Goal: Check status: Check status

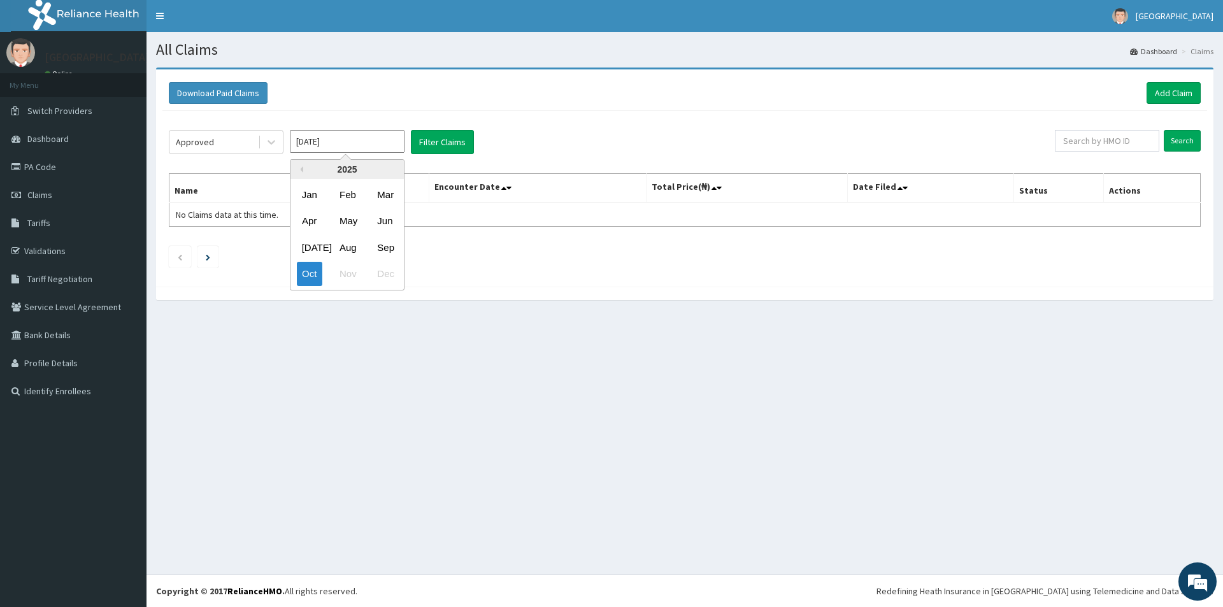
click at [345, 146] on input "Oct 2025" at bounding box center [347, 141] width 115 height 23
click at [384, 222] on div "Jun" at bounding box center [384, 222] width 25 height 24
type input "Jun 2025"
click at [1142, 144] on input "text" at bounding box center [1107, 141] width 104 height 22
type input "PVI/10027/D"
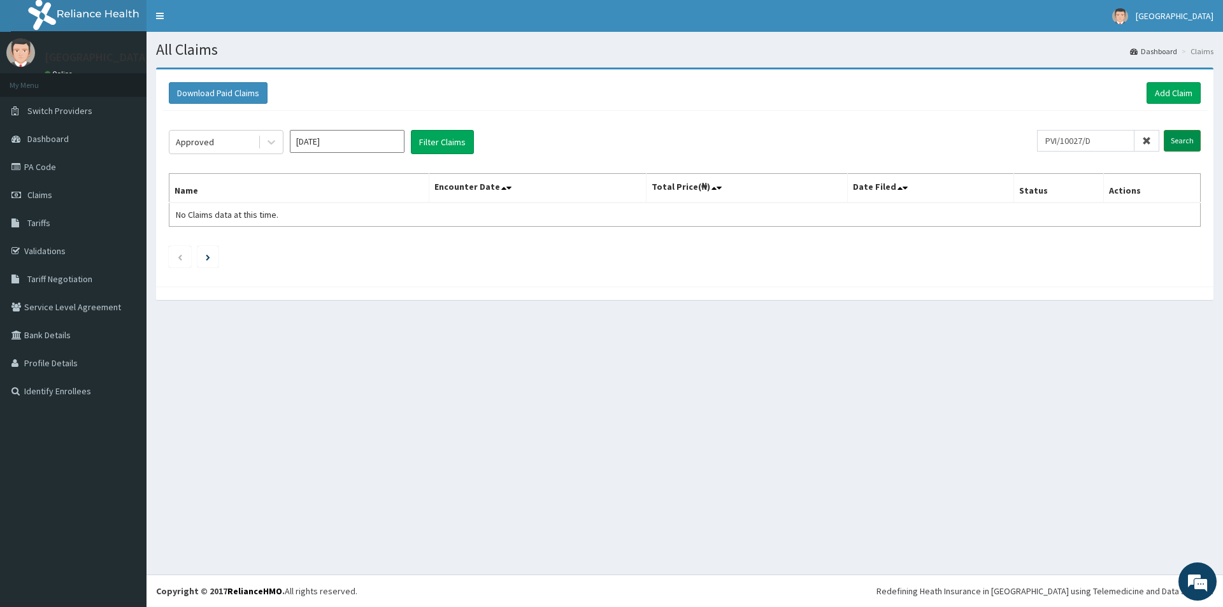
click at [1189, 148] on input "Search" at bounding box center [1182, 141] width 37 height 22
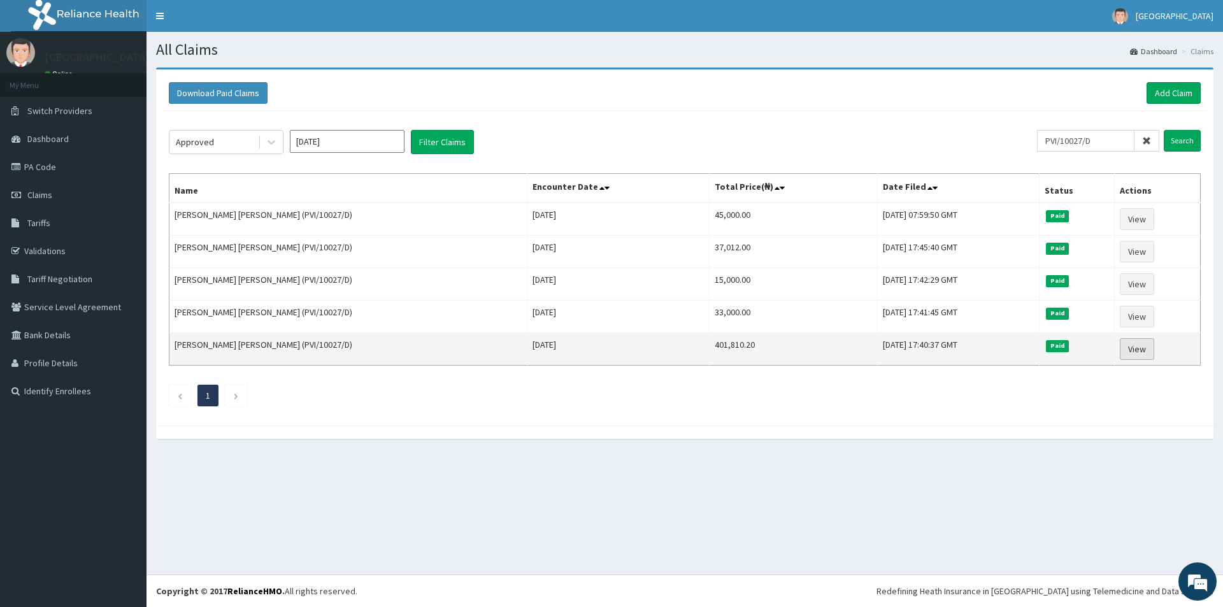
click at [1144, 349] on link "View" at bounding box center [1137, 349] width 34 height 22
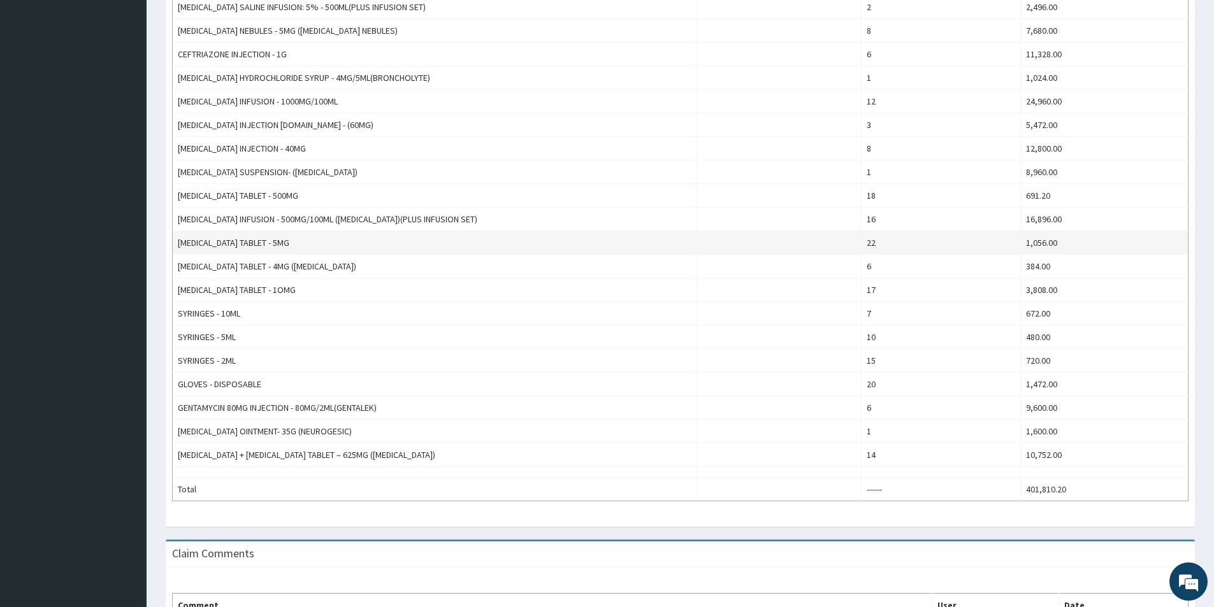
scroll to position [1147, 0]
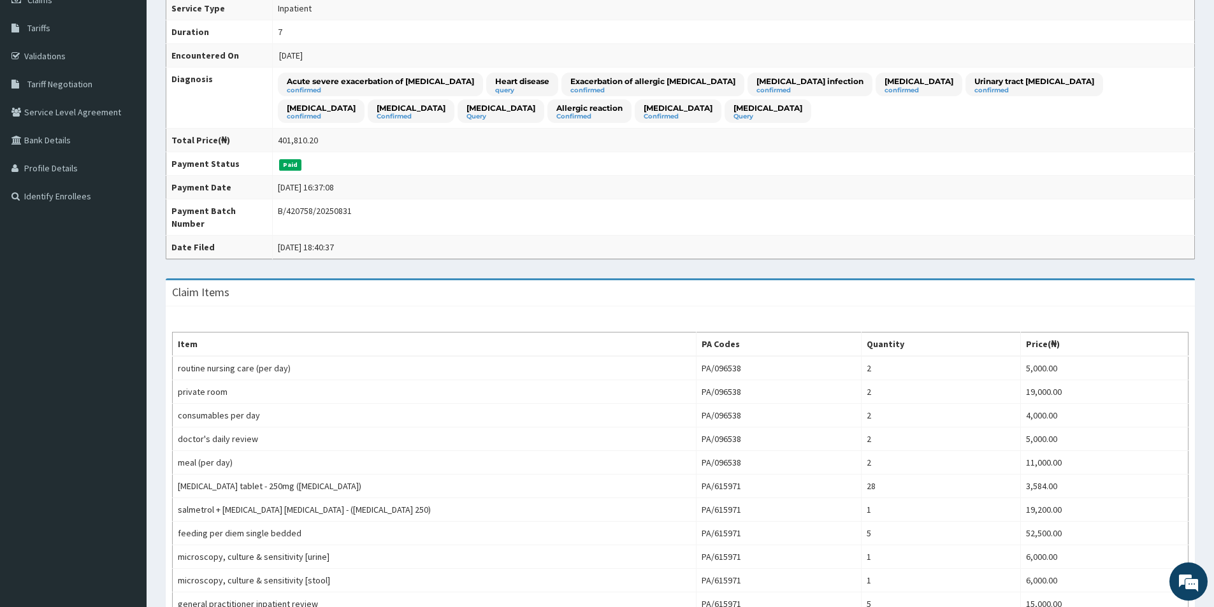
scroll to position [64, 0]
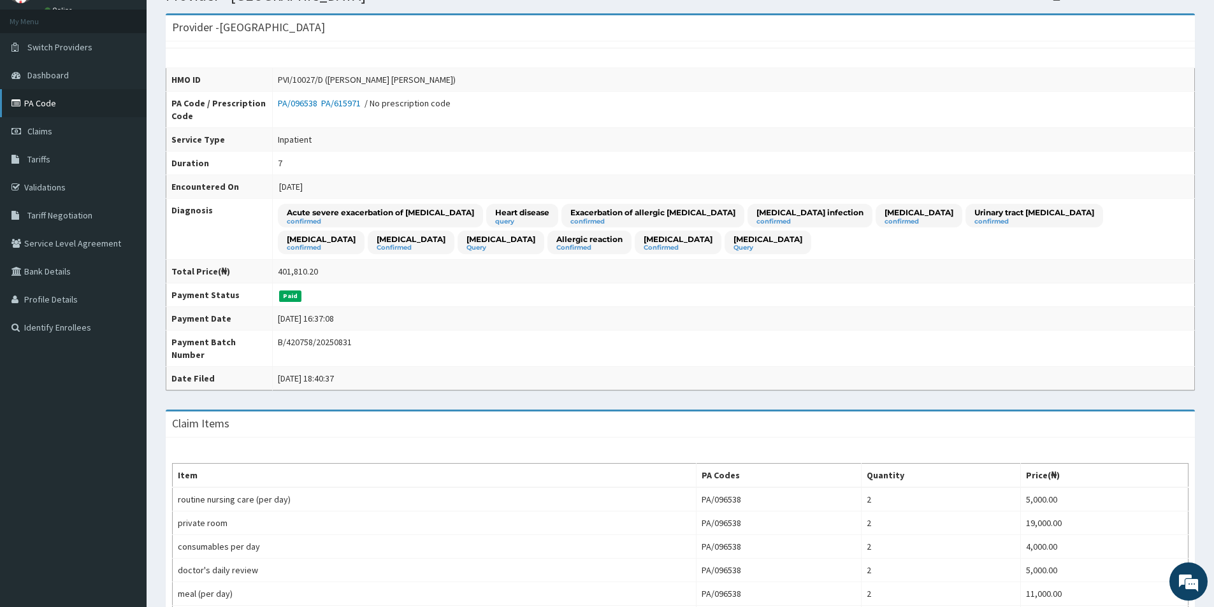
click at [41, 108] on link "PA Code" at bounding box center [73, 103] width 147 height 28
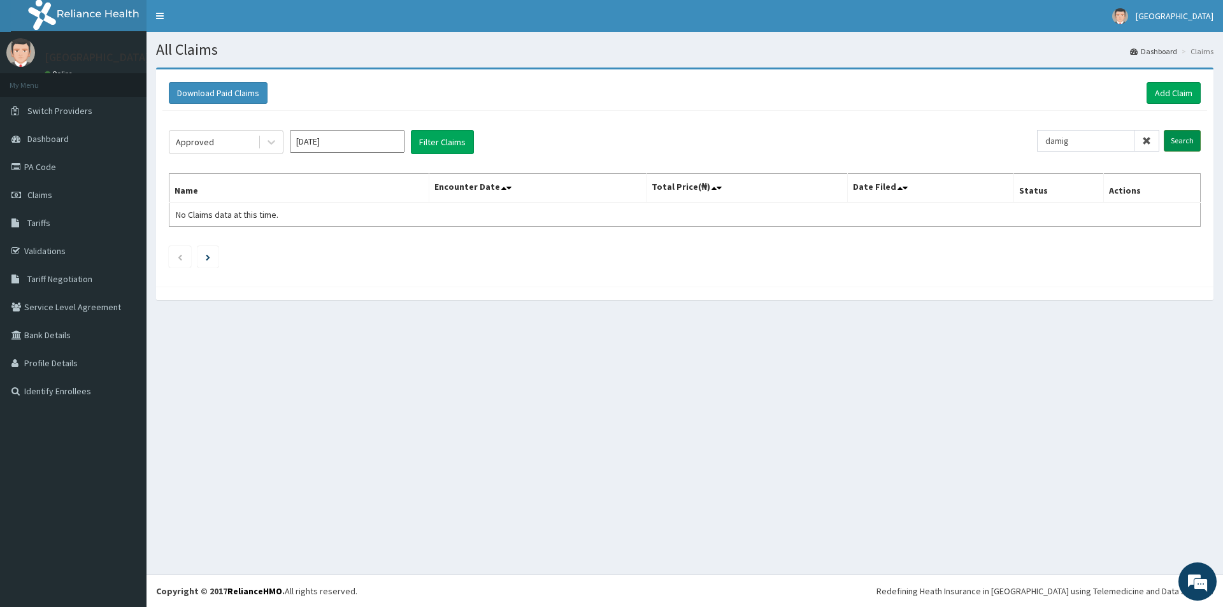
type input "damig"
click at [1191, 143] on input "Search" at bounding box center [1182, 141] width 37 height 22
drag, startPoint x: 1105, startPoint y: 137, endPoint x: 1028, endPoint y: 143, distance: 76.7
click at [1028, 143] on div "Approved Oct 2025 Filter Claims damig Search" at bounding box center [685, 142] width 1032 height 24
click at [1196, 143] on input "Search" at bounding box center [1182, 141] width 37 height 22
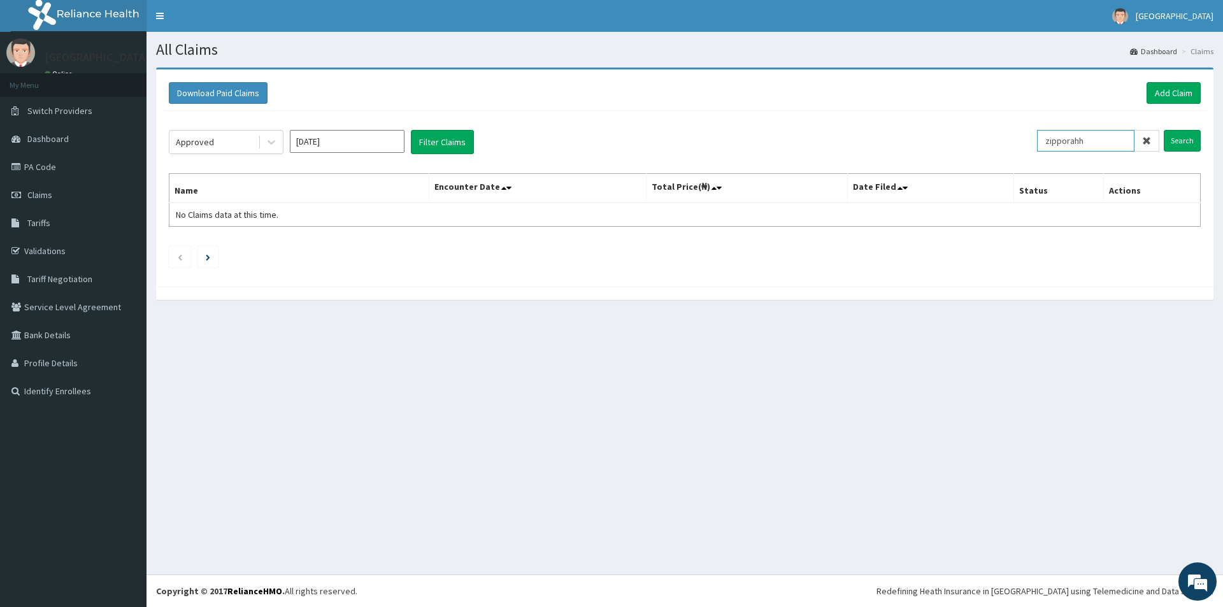
click at [1116, 138] on input "zipporahh" at bounding box center [1085, 141] width 97 height 22
type input "zipporah"
click at [1180, 141] on input "Search" at bounding box center [1182, 141] width 37 height 22
click at [371, 147] on input "Oct 2025" at bounding box center [347, 141] width 115 height 23
click at [388, 223] on div "Jun" at bounding box center [384, 222] width 25 height 24
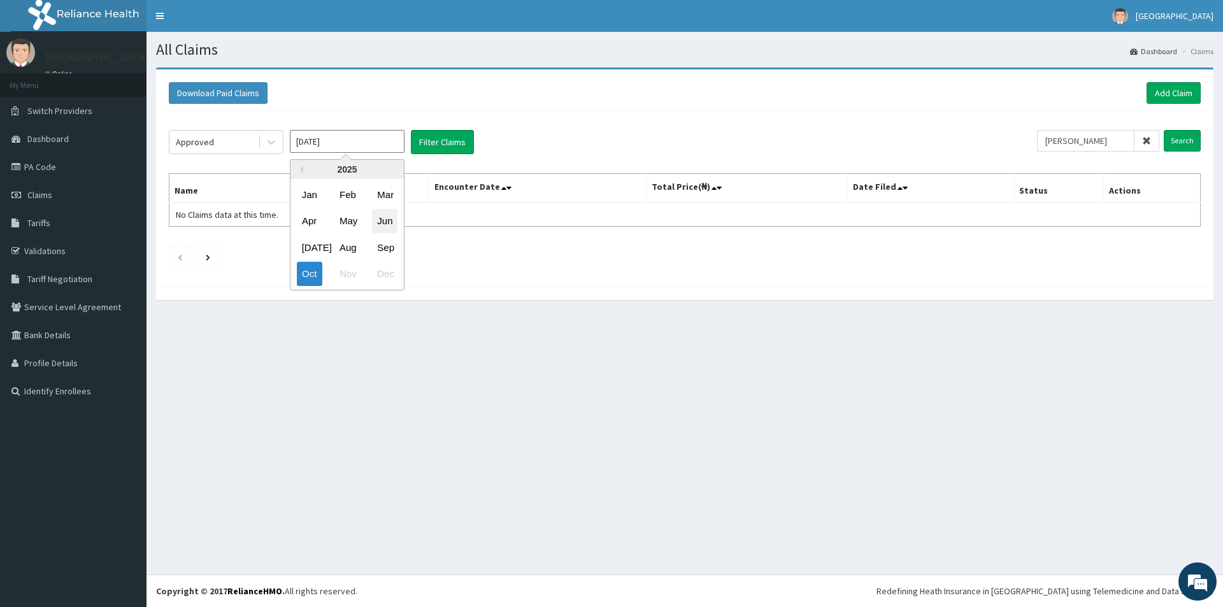
type input "Jun 2025"
click at [1198, 148] on input "Search" at bounding box center [1182, 141] width 37 height 22
click at [1198, 140] on input "Search" at bounding box center [1182, 141] width 37 height 22
drag, startPoint x: 1109, startPoint y: 138, endPoint x: 1003, endPoint y: 147, distance: 106.1
click at [1012, 145] on div "Approved Jun 2025 Filter Claims zipporah Search" at bounding box center [685, 142] width 1032 height 24
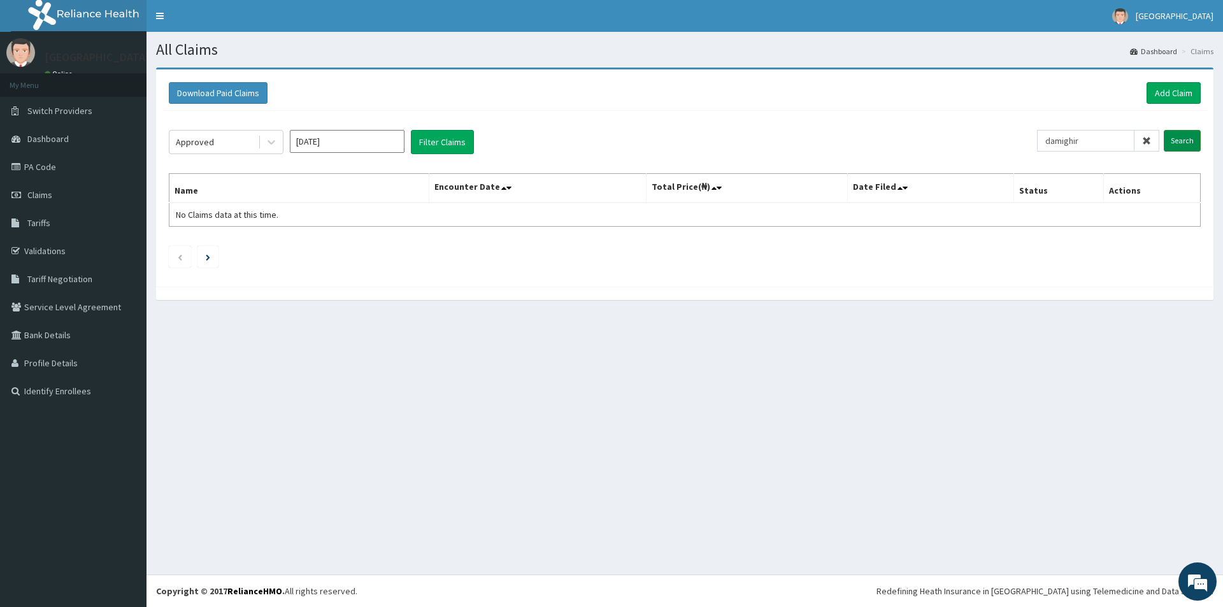
click at [1183, 137] on input "Search" at bounding box center [1182, 141] width 37 height 22
click at [1101, 141] on input "damighir" at bounding box center [1085, 141] width 97 height 22
type input "damghir"
click at [1177, 144] on input "Search" at bounding box center [1182, 141] width 37 height 22
click at [68, 188] on link "Claims" at bounding box center [73, 195] width 147 height 28
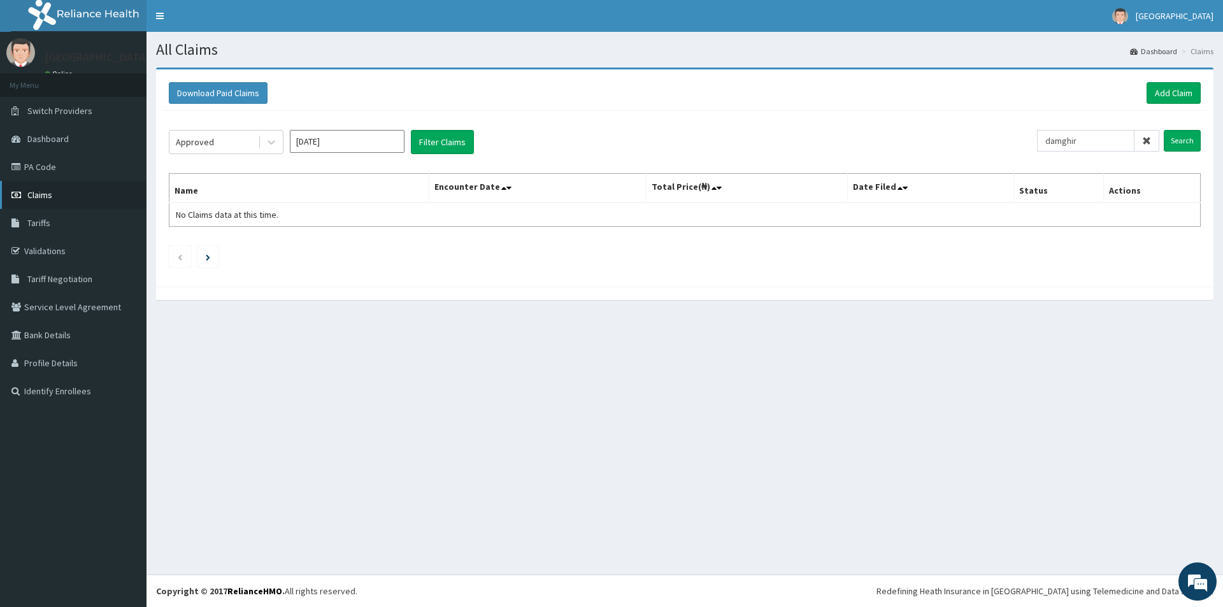
click at [68, 199] on link "Claims" at bounding box center [73, 195] width 147 height 28
click at [273, 147] on icon at bounding box center [271, 142] width 13 height 13
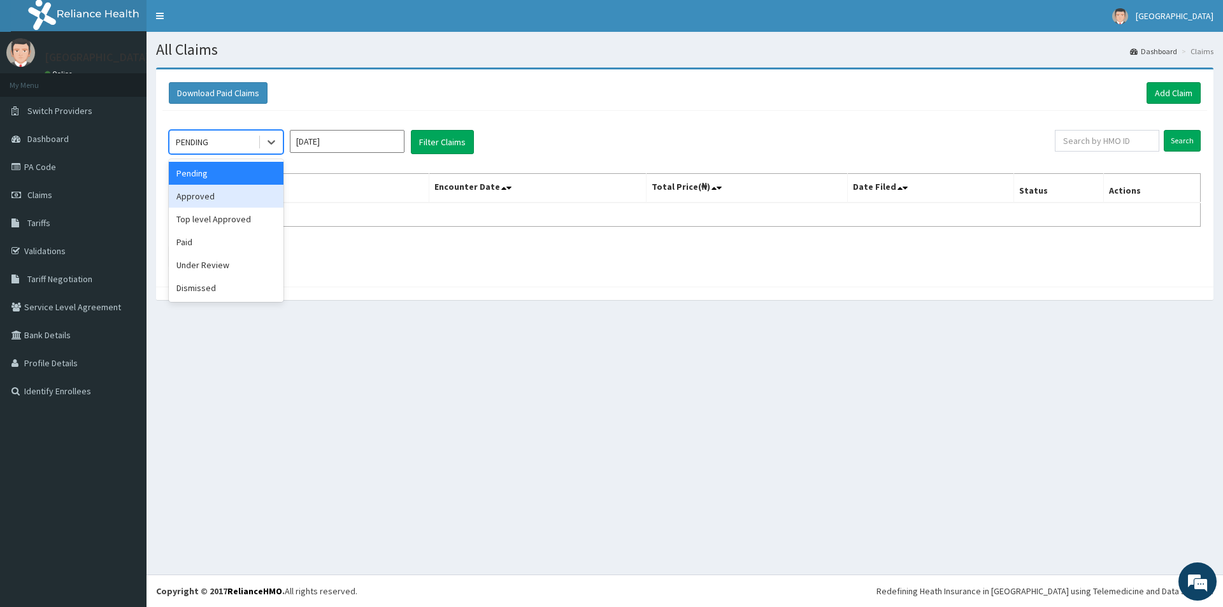
click at [227, 197] on div "Approved" at bounding box center [226, 196] width 115 height 23
click at [395, 141] on input "Oct 2025" at bounding box center [347, 141] width 115 height 23
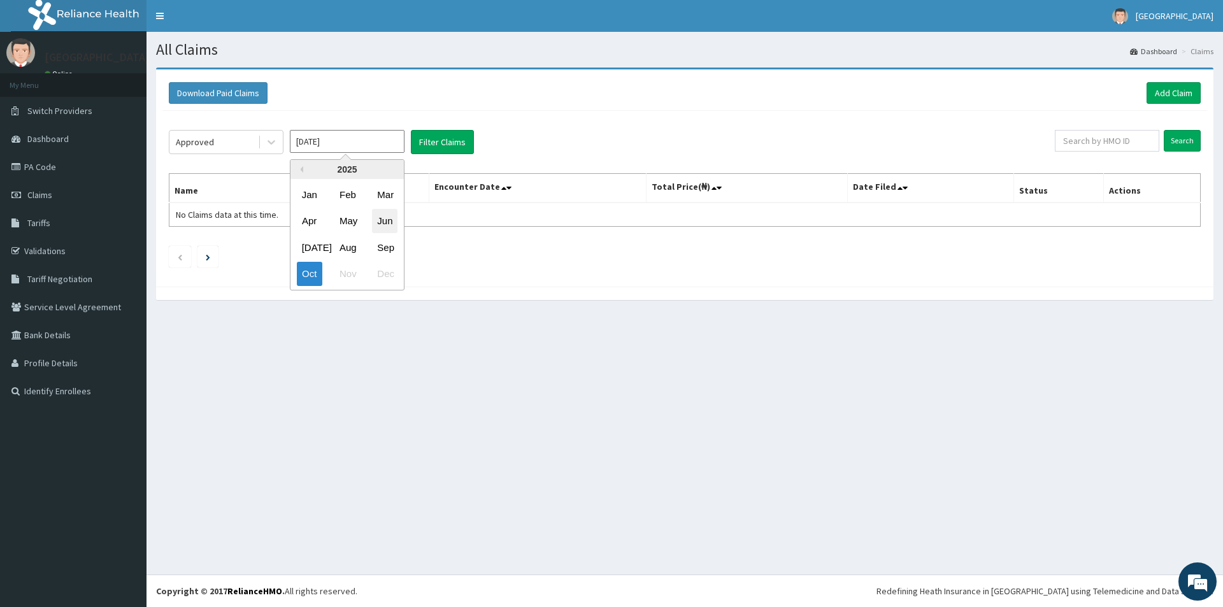
click at [388, 220] on div "Jun" at bounding box center [384, 222] width 25 height 24
type input "Jun 2025"
click at [1140, 143] on input "text" at bounding box center [1107, 141] width 104 height 22
click at [1194, 145] on input "Search" at bounding box center [1182, 141] width 37 height 22
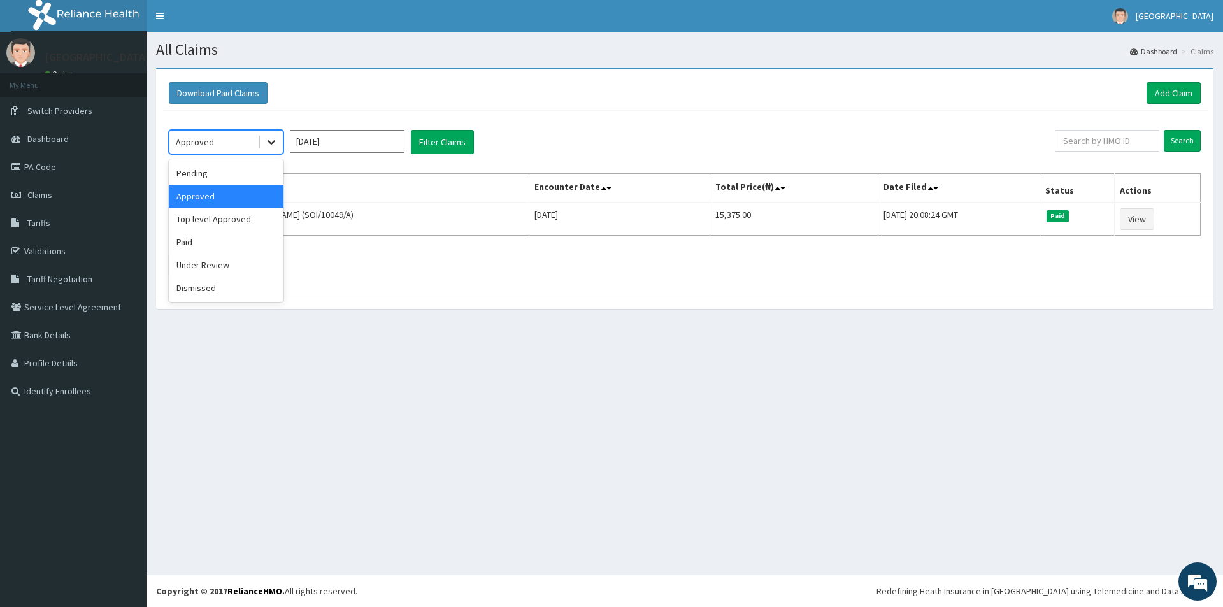
click at [270, 145] on icon at bounding box center [271, 142] width 13 height 13
click at [212, 178] on div "Pending" at bounding box center [226, 173] width 115 height 23
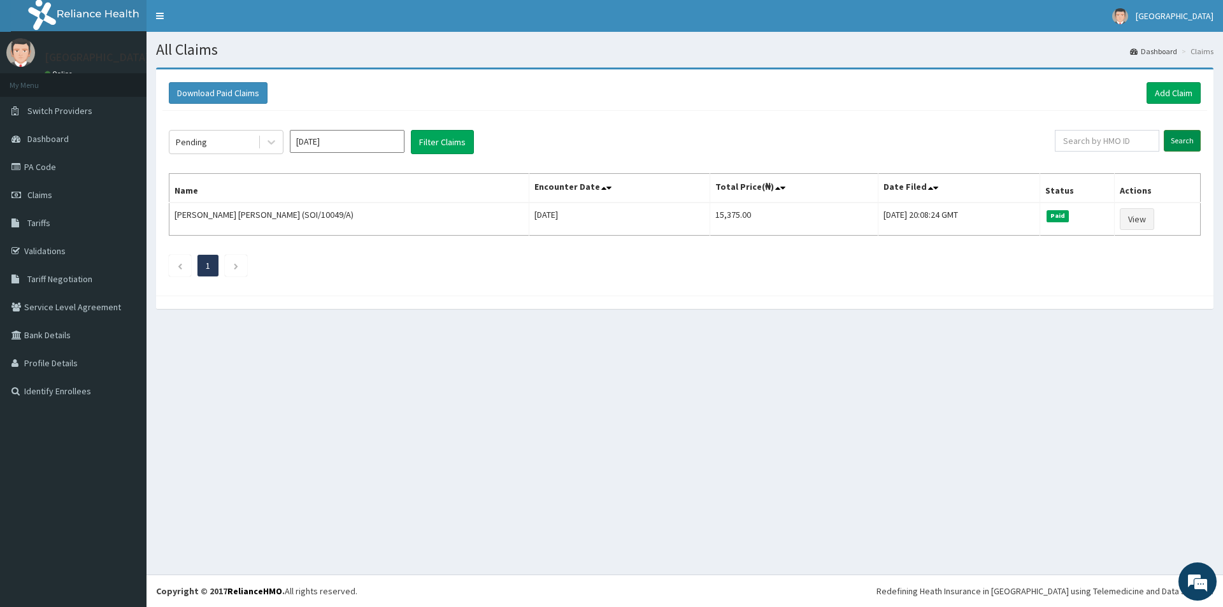
click at [1191, 138] on input "Search" at bounding box center [1182, 141] width 37 height 22
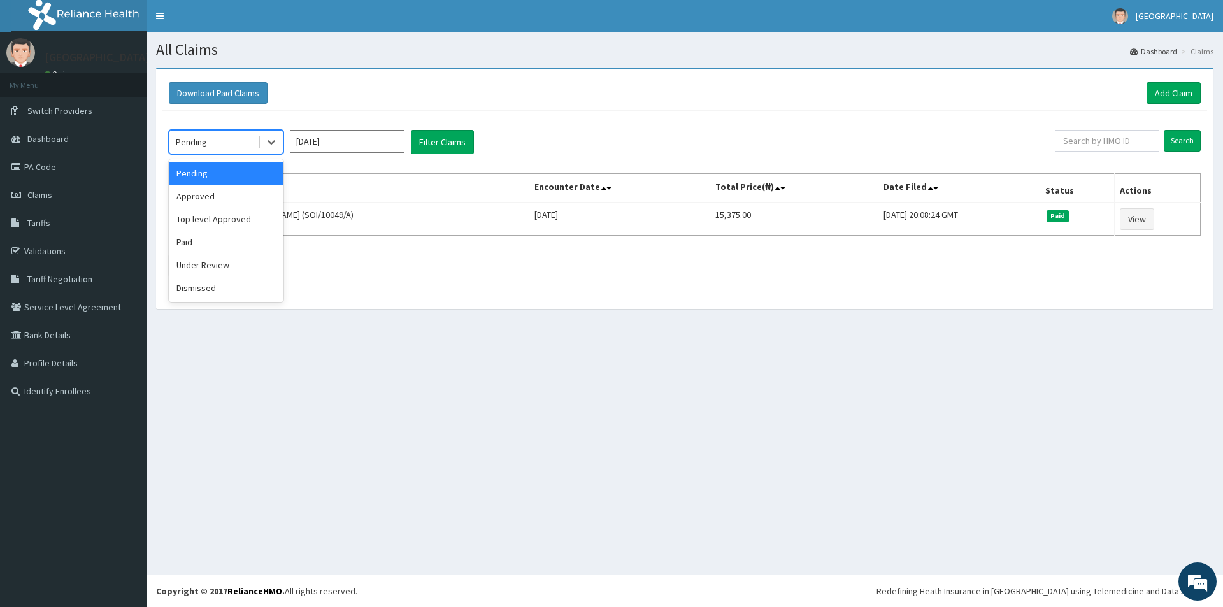
click at [225, 147] on div "Pending" at bounding box center [213, 142] width 89 height 20
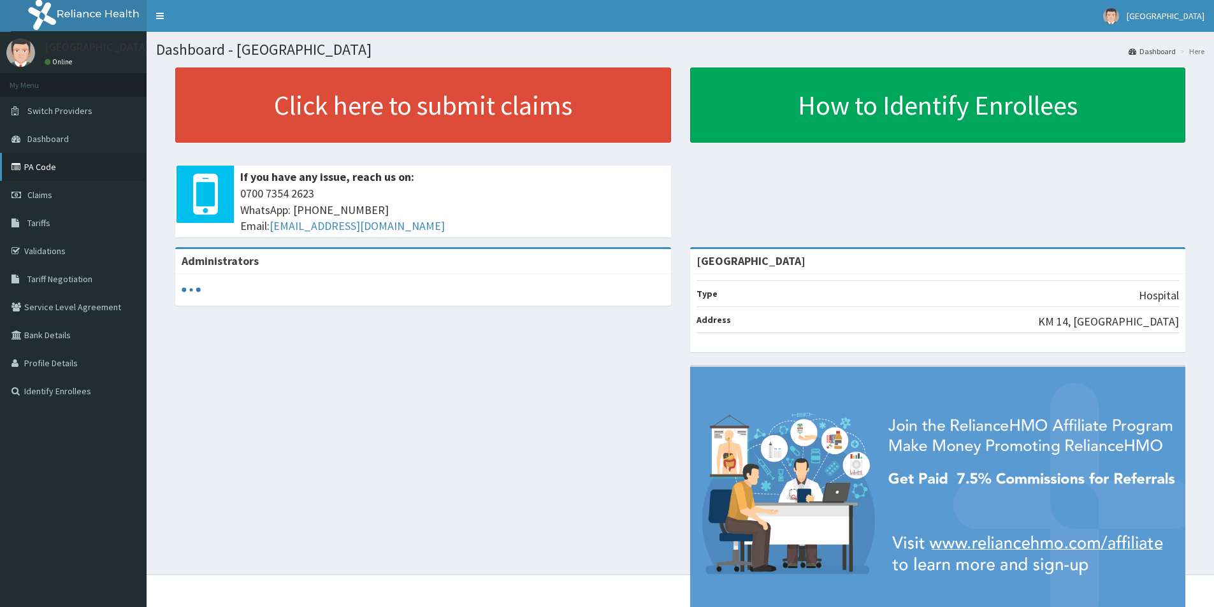
click at [31, 172] on link "PA Code" at bounding box center [73, 167] width 147 height 28
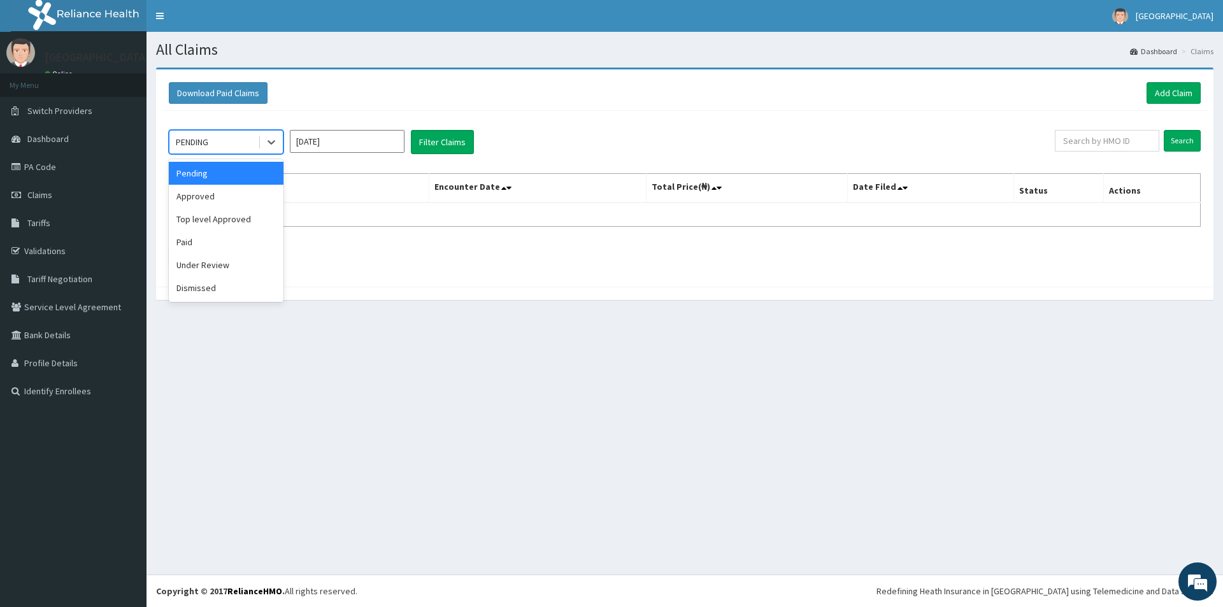
click at [203, 140] on div "PENDING" at bounding box center [192, 142] width 32 height 13
click at [183, 197] on div "Approved" at bounding box center [226, 196] width 115 height 23
click at [369, 131] on input "[DATE]" at bounding box center [347, 141] width 115 height 23
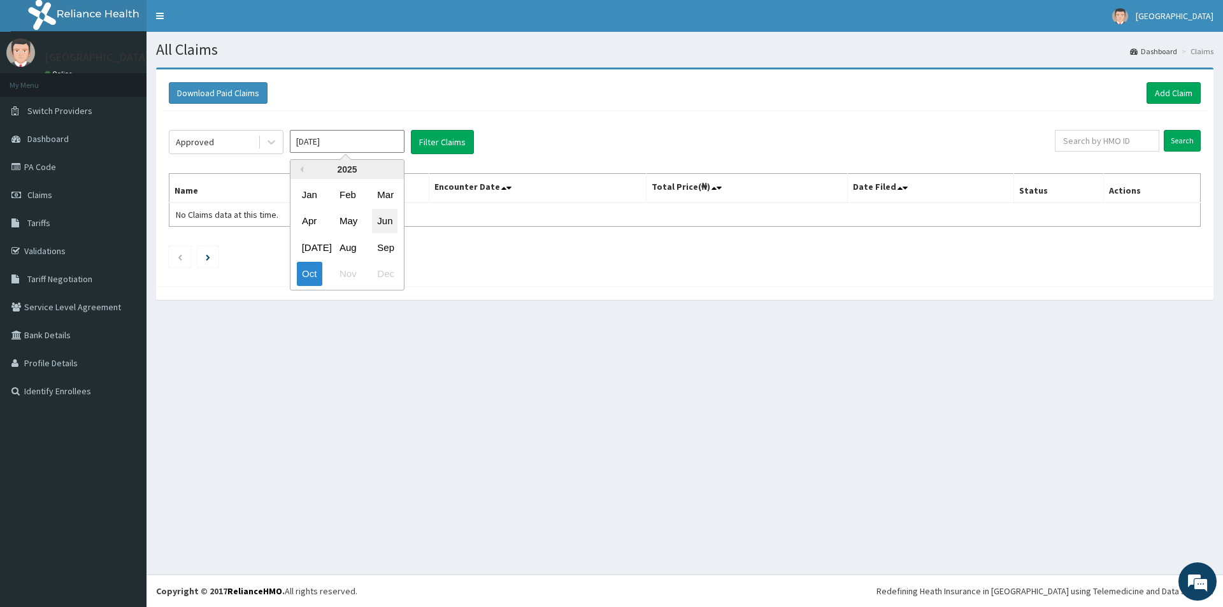
click at [389, 218] on div "Jun" at bounding box center [384, 222] width 25 height 24
type input "[DATE]"
click at [1119, 140] on input "text" at bounding box center [1107, 141] width 104 height 22
type input "zipporah"
click at [1183, 134] on input "Search" at bounding box center [1182, 141] width 37 height 22
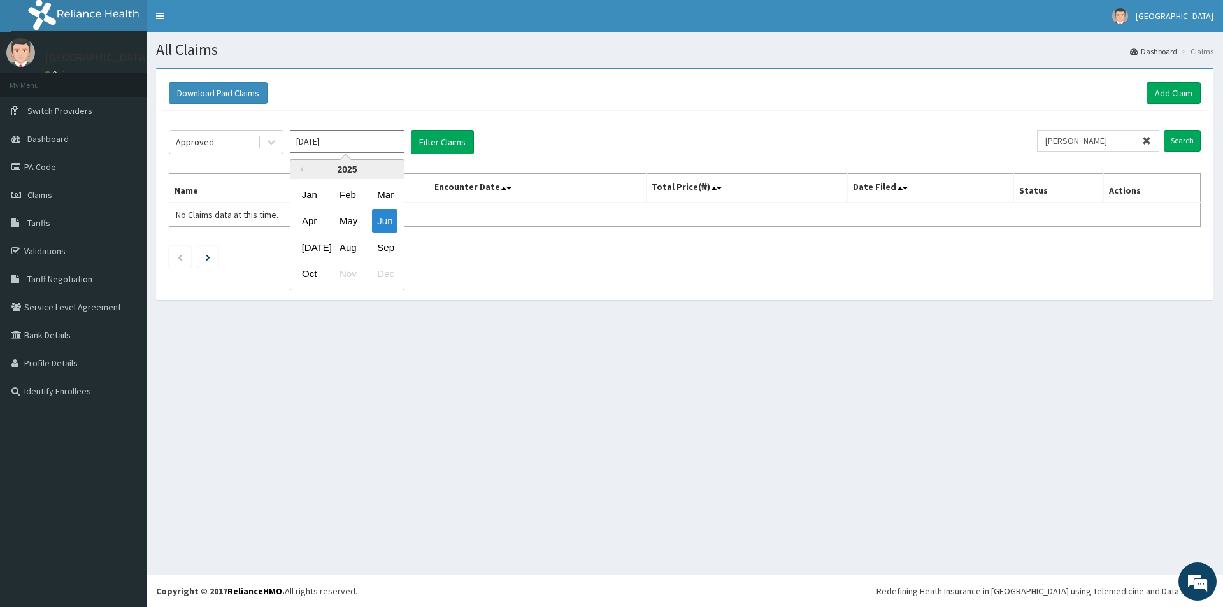
click at [380, 143] on input "[DATE]" at bounding box center [347, 141] width 115 height 23
click at [317, 245] on div "[DATE]" at bounding box center [309, 248] width 25 height 24
click at [1175, 134] on input "Search" at bounding box center [1182, 141] width 37 height 22
click at [418, 140] on button "Filter Claims" at bounding box center [442, 142] width 63 height 24
click at [447, 144] on button "Filter Claims" at bounding box center [442, 142] width 63 height 24
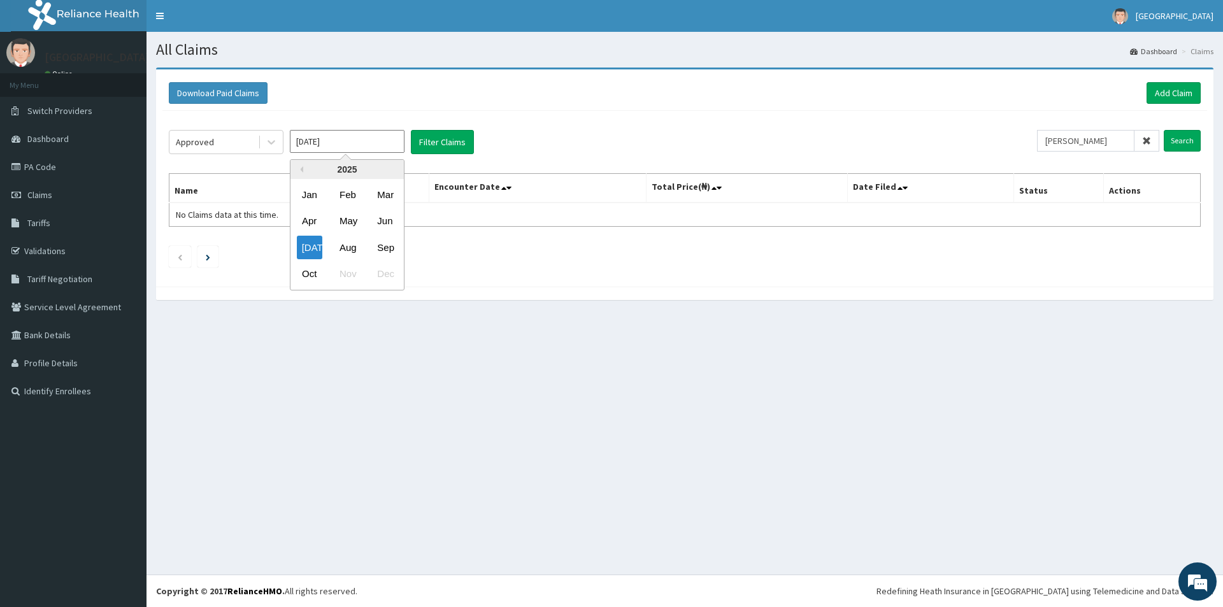
click at [350, 144] on input "Jul 2025" at bounding box center [347, 141] width 115 height 23
click at [389, 226] on div "Jun" at bounding box center [384, 222] width 25 height 24
type input "Jun 2025"
click at [268, 143] on icon at bounding box center [271, 142] width 13 height 13
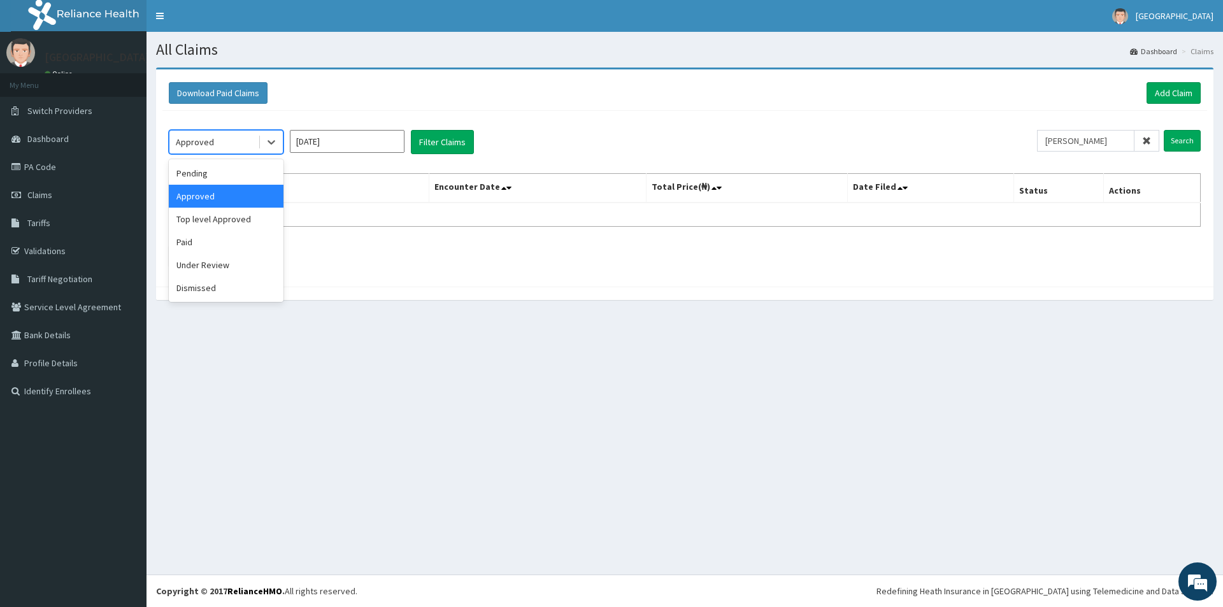
click at [223, 199] on div "Approved" at bounding box center [226, 196] width 115 height 23
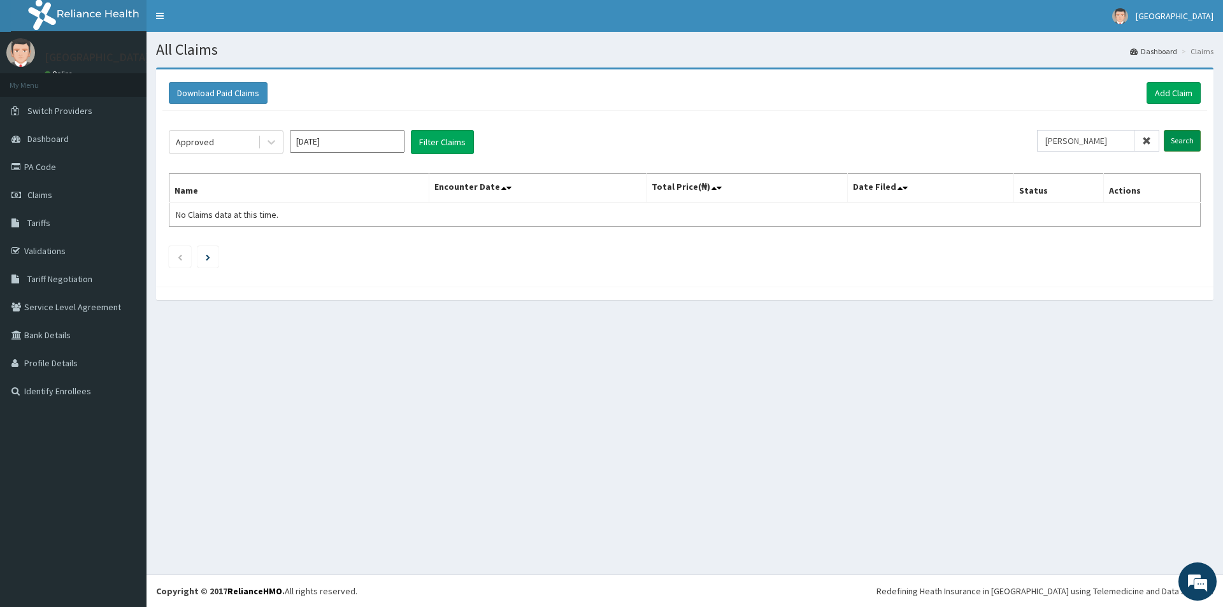
click at [1181, 140] on input "Search" at bounding box center [1182, 141] width 37 height 22
click at [52, 203] on link "Claims" at bounding box center [73, 195] width 147 height 28
click at [278, 141] on div at bounding box center [271, 142] width 23 height 23
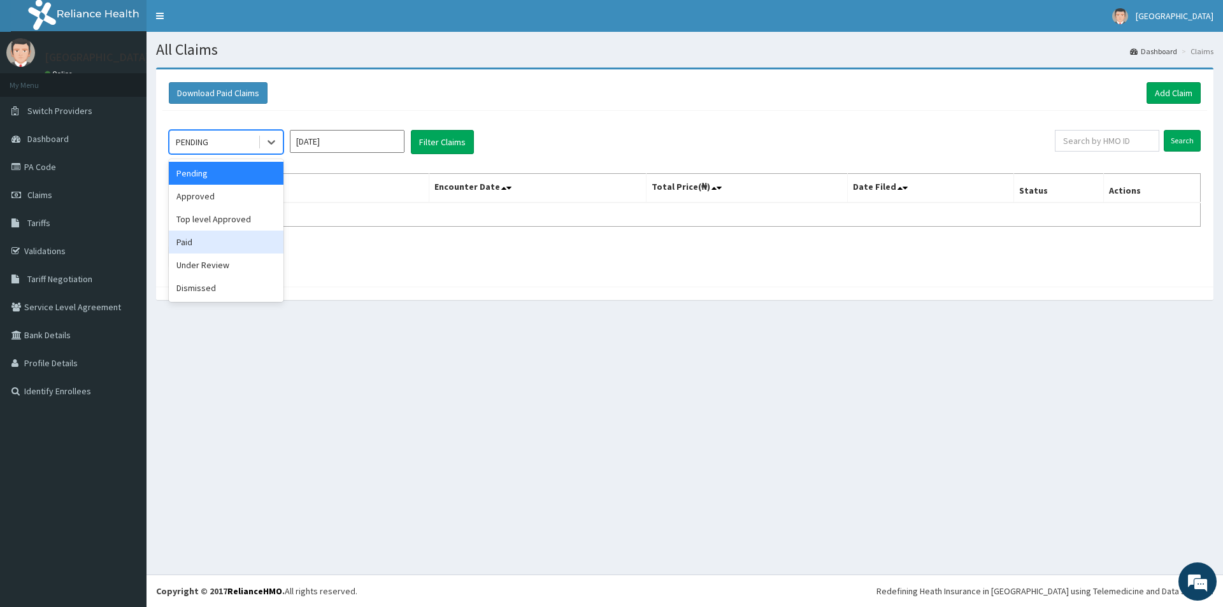
click at [220, 234] on div "Paid" at bounding box center [226, 242] width 115 height 23
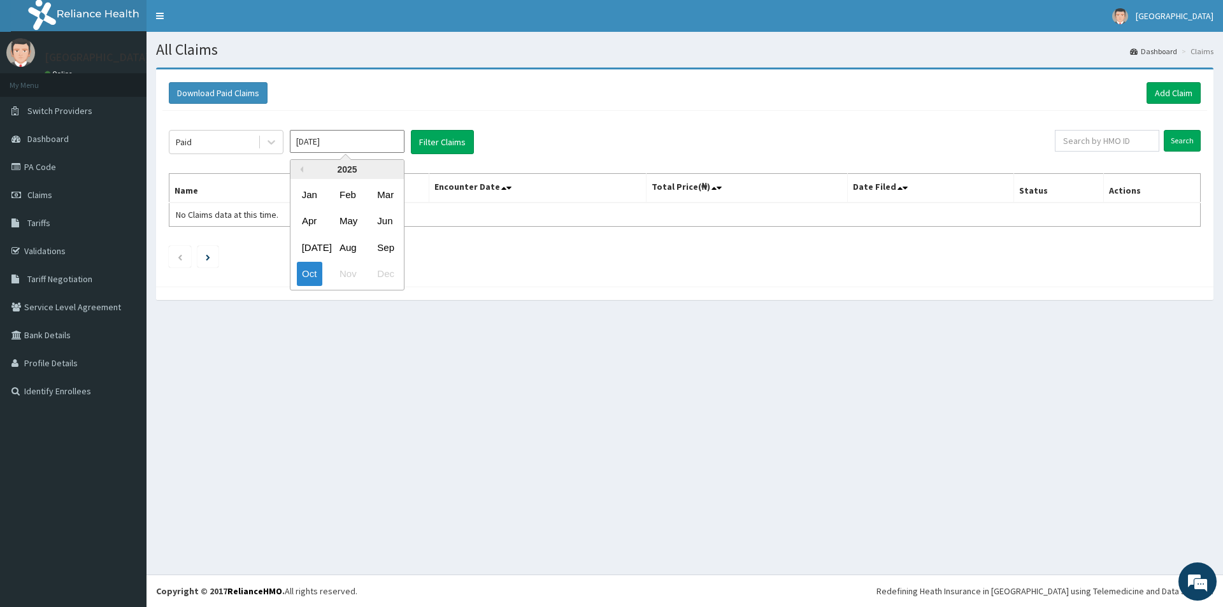
click at [344, 145] on input "Oct 2025" at bounding box center [347, 141] width 115 height 23
click at [390, 225] on div "Jun" at bounding box center [384, 222] width 25 height 24
type input "Jun 2025"
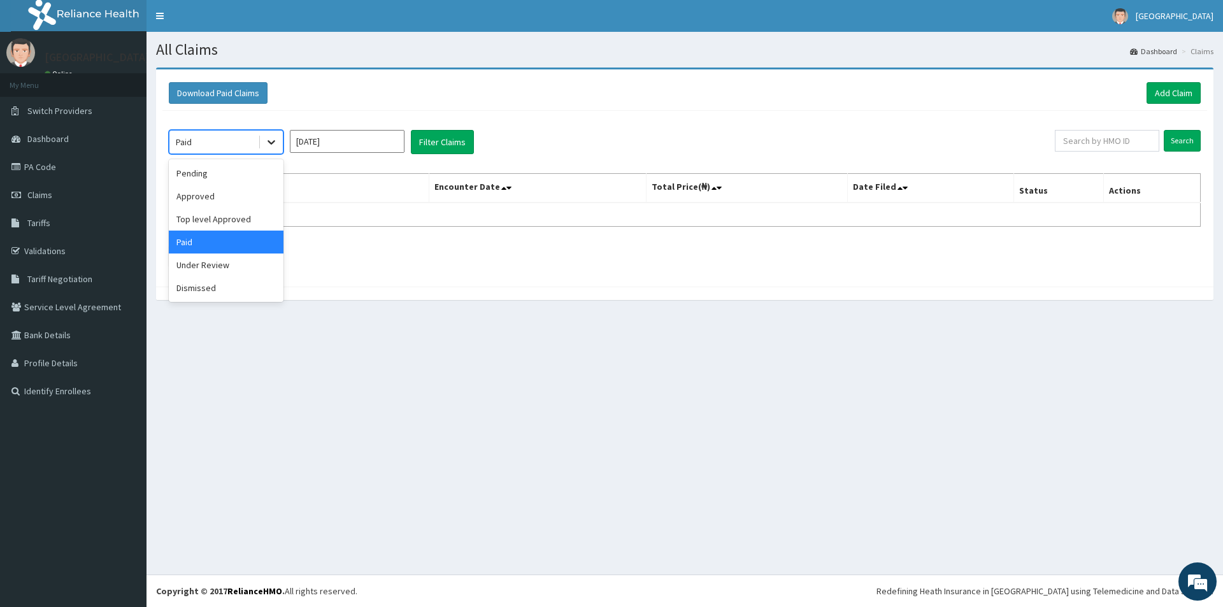
click at [264, 140] on div at bounding box center [271, 142] width 23 height 23
click at [219, 199] on div "Approved" at bounding box center [226, 196] width 115 height 23
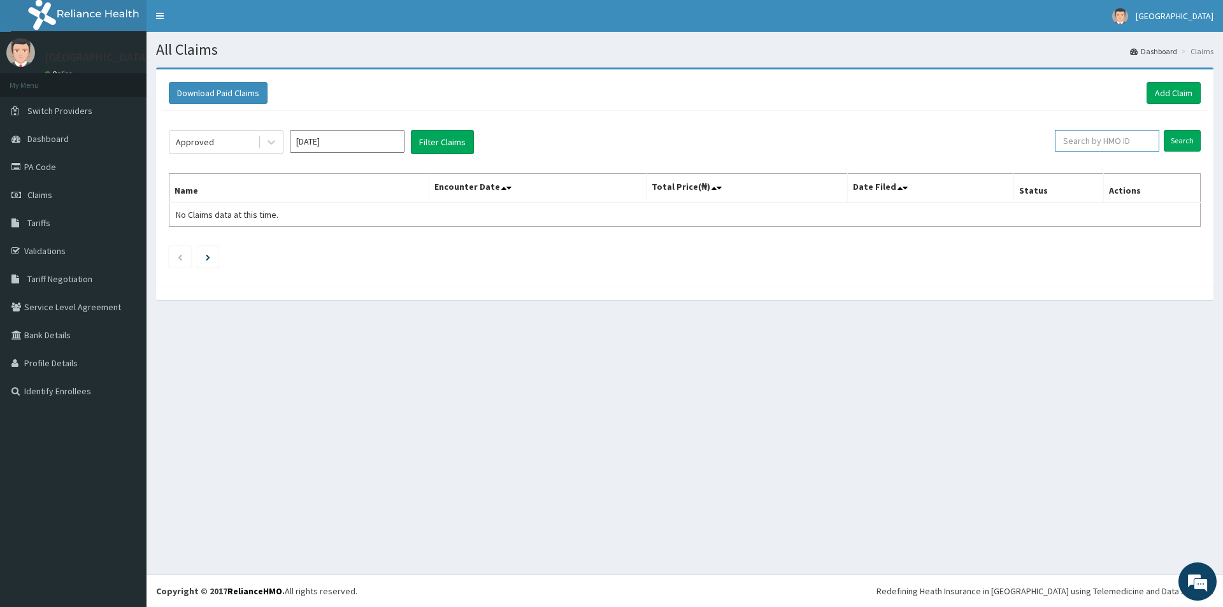
click at [1087, 147] on input "text" at bounding box center [1107, 141] width 104 height 22
type input "zippiorah"
click at [1194, 135] on input "Search" at bounding box center [1182, 141] width 37 height 22
click at [160, 13] on link "Toggle navigation" at bounding box center [160, 16] width 27 height 32
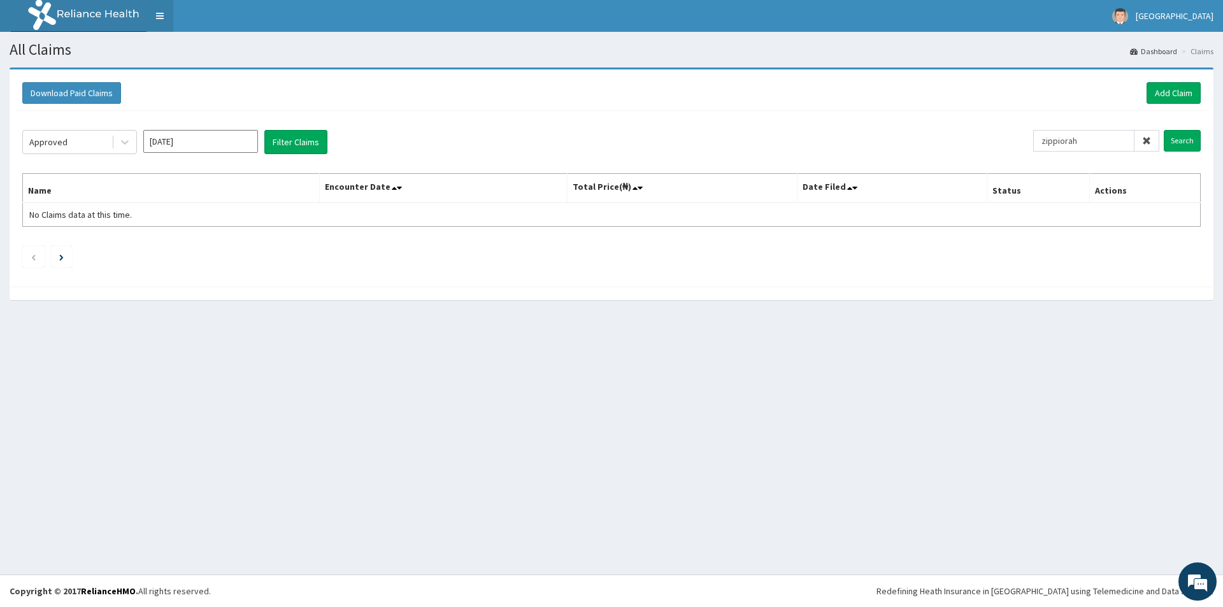
click at [164, 11] on link "Toggle navigation" at bounding box center [160, 16] width 27 height 32
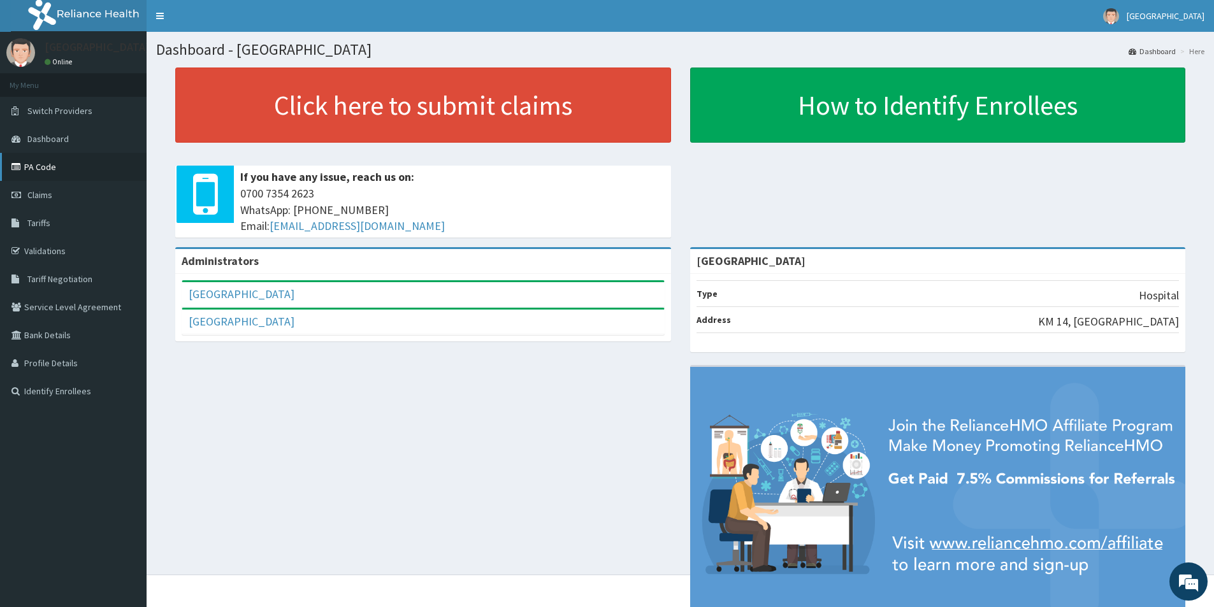
click at [29, 170] on link "PA Code" at bounding box center [73, 167] width 147 height 28
click at [66, 171] on link "PA Code" at bounding box center [73, 167] width 147 height 28
